Goal: Use online tool/utility: Use online tool/utility

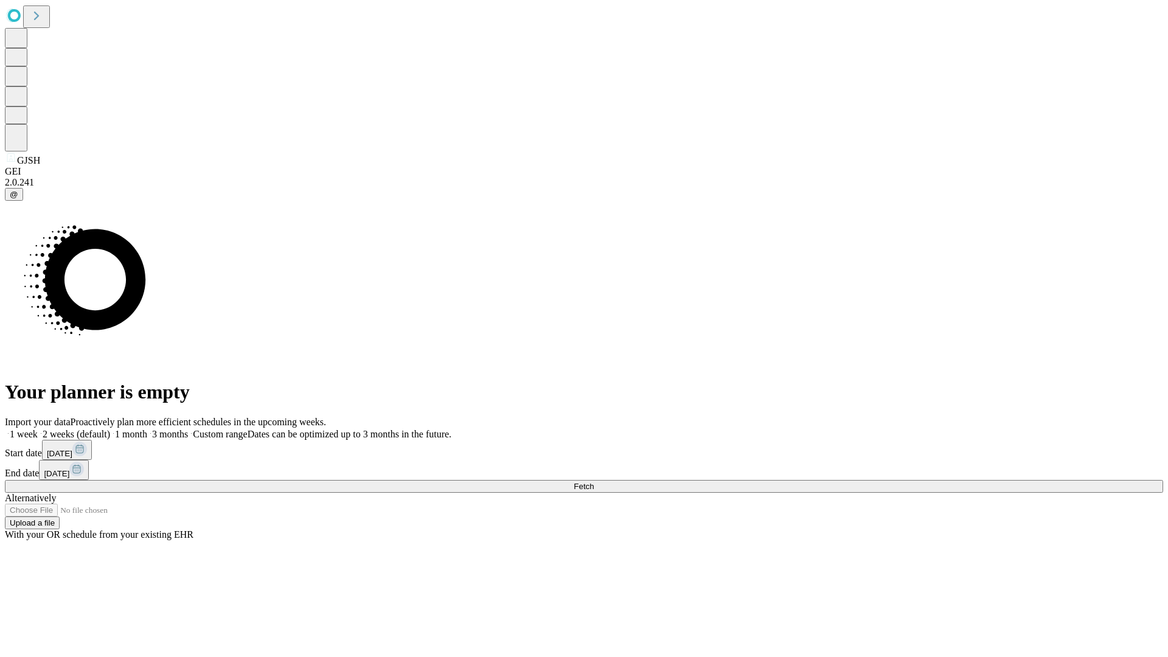
click at [593, 482] on span "Fetch" at bounding box center [583, 486] width 20 height 9
